Goal: Task Accomplishment & Management: Use online tool/utility

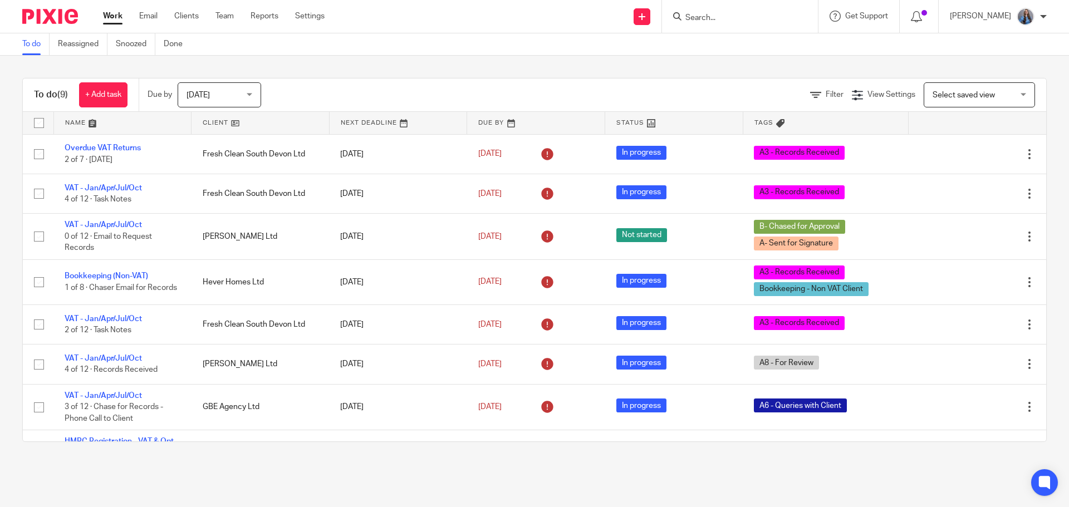
click at [782, 19] on input "Search" at bounding box center [734, 18] width 100 height 10
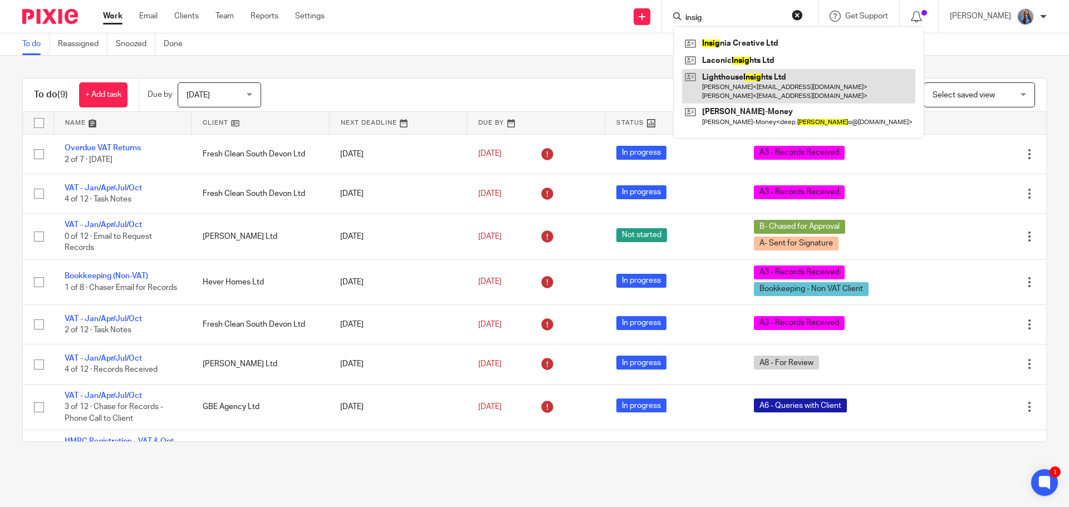
type input "insig"
click at [744, 86] on link at bounding box center [798, 86] width 233 height 35
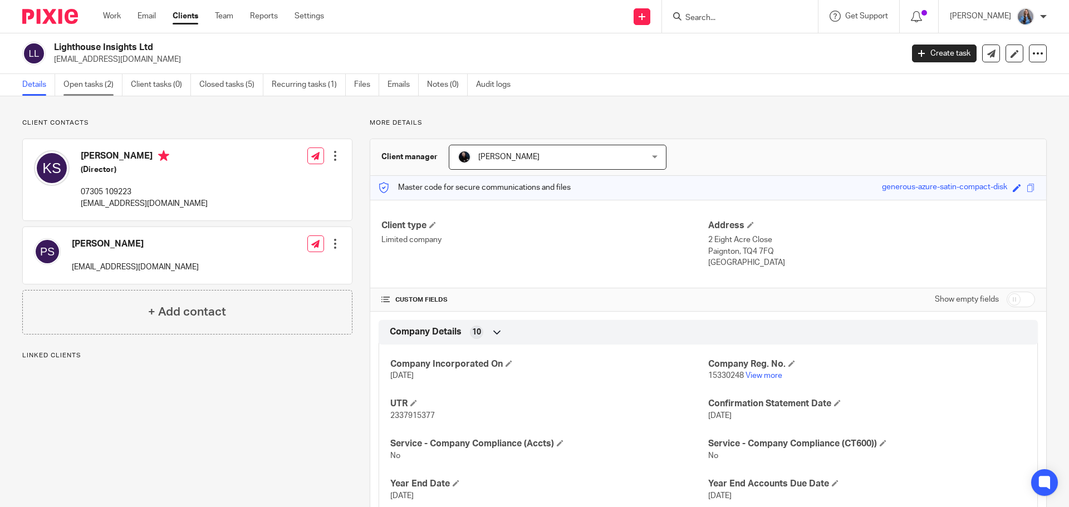
click at [95, 89] on link "Open tasks (2)" at bounding box center [92, 85] width 59 height 22
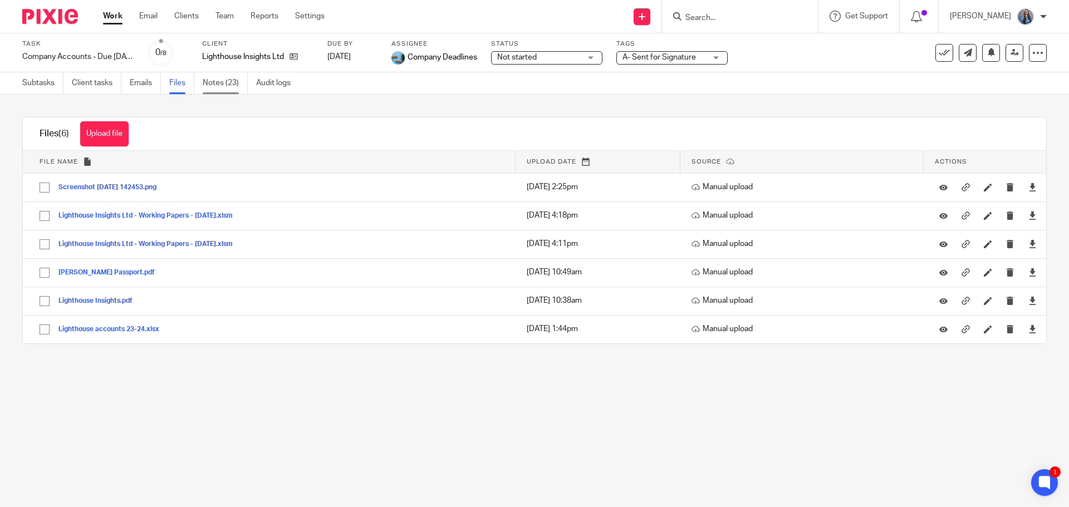
click at [226, 84] on link "Notes (23)" at bounding box center [225, 83] width 45 height 22
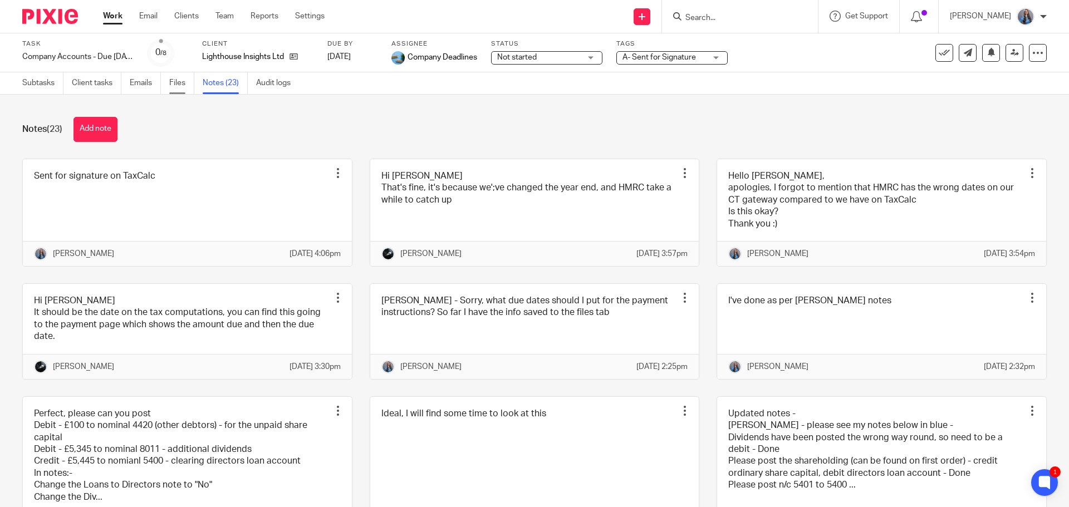
click at [182, 80] on link "Files" at bounding box center [181, 83] width 25 height 22
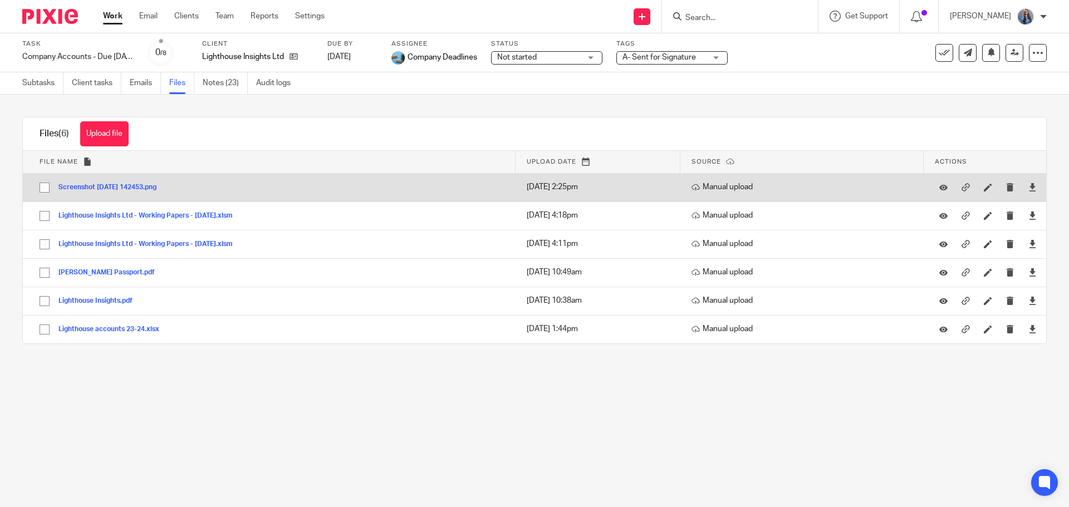
click at [143, 186] on button "Screenshot [DATE] 142453.png" at bounding box center [111, 188] width 106 height 8
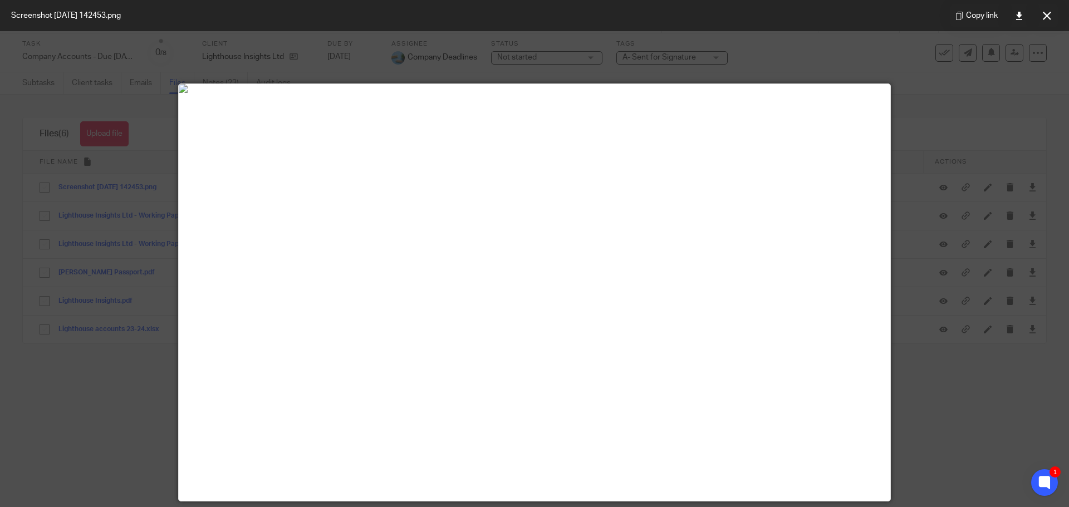
click at [227, 93] on img at bounding box center [535, 88] width 712 height 9
click at [413, 93] on img at bounding box center [535, 88] width 712 height 9
drag, startPoint x: 1043, startPoint y: 11, endPoint x: 1030, endPoint y: 16, distance: 14.3
click at [1043, 12] on icon at bounding box center [1047, 16] width 8 height 8
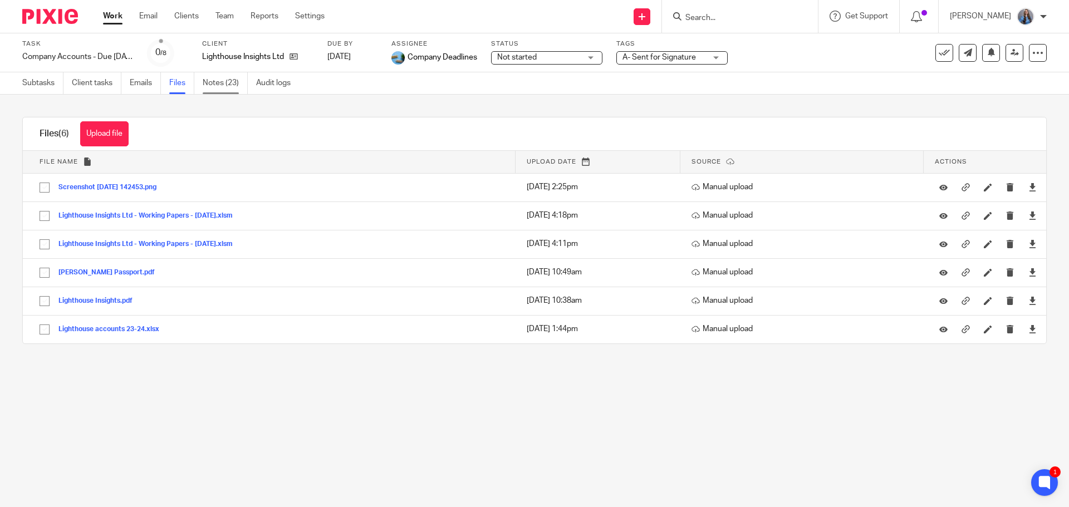
click at [225, 88] on link "Notes (23)" at bounding box center [225, 83] width 45 height 22
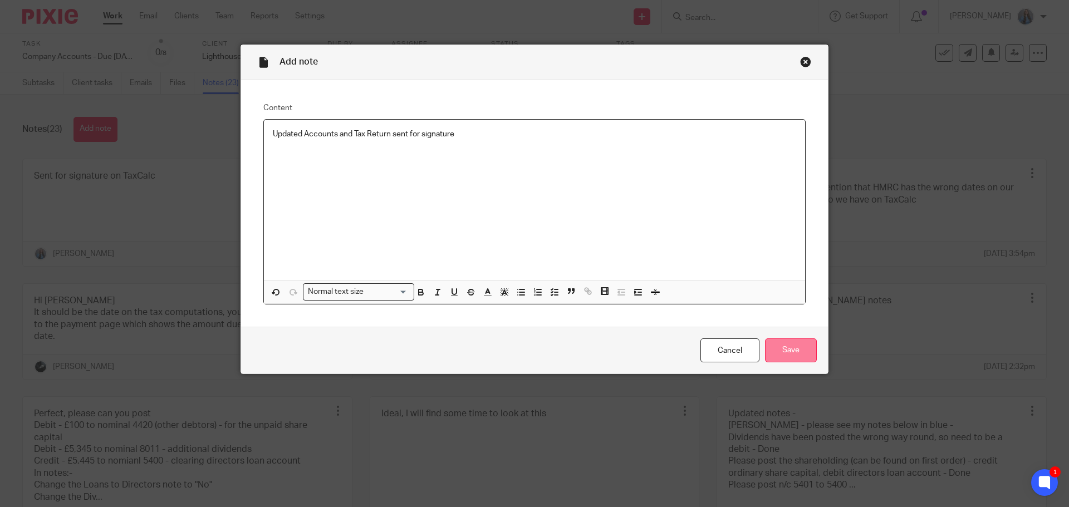
click at [788, 346] on input "Save" at bounding box center [791, 351] width 52 height 24
